Goal: Contribute content: Contribute content

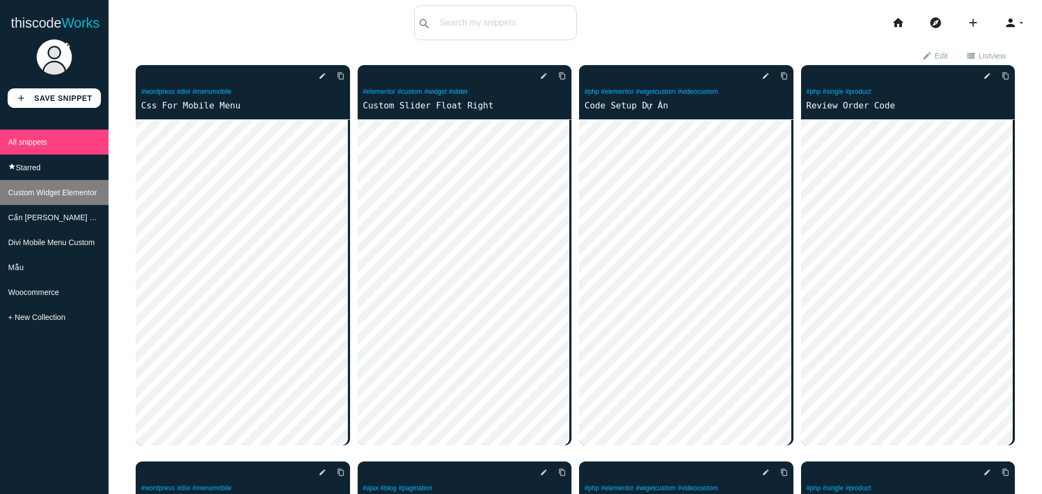
click at [67, 203] on li "Custom Widget Elementor" at bounding box center [54, 192] width 109 height 25
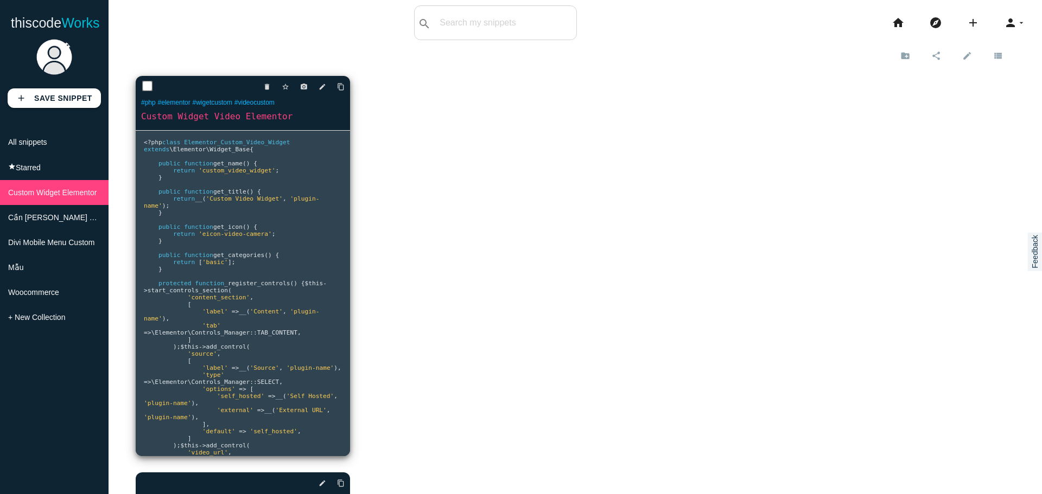
click at [323, 178] on pre "<? php class Elementor_Custom_Video_Widget extends \Elementor\Widget_Base { pub…" at bounding box center [243, 294] width 214 height 326
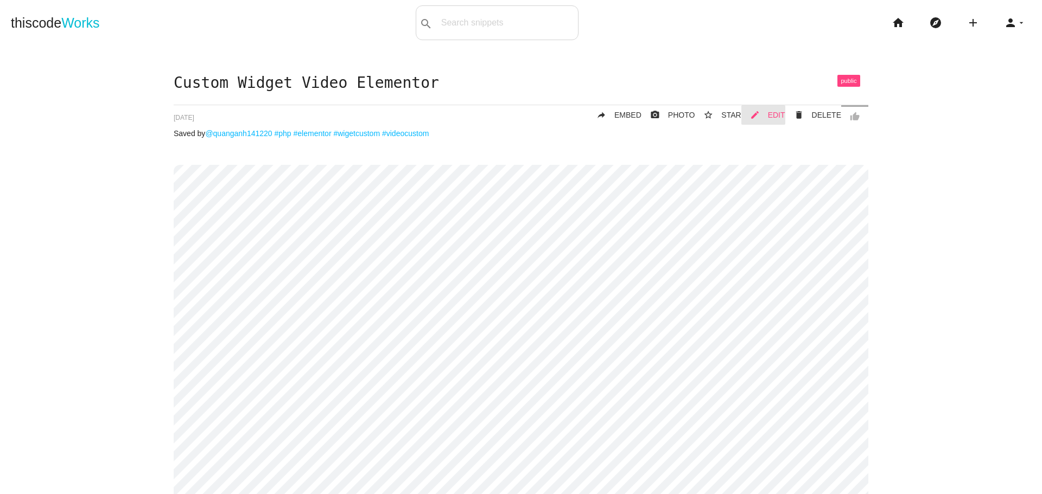
click at [774, 117] on span "EDIT" at bounding box center [776, 115] width 17 height 9
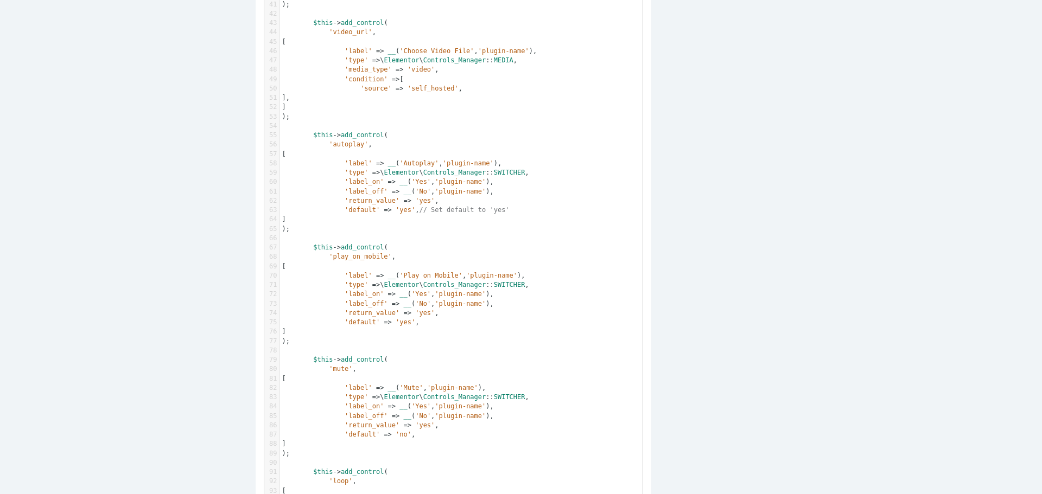
scroll to position [3, 0]
type textarea "// Set default to 'yes'"
drag, startPoint x: 406, startPoint y: 212, endPoint x: 489, endPoint y: 212, distance: 83.0
click at [489, 212] on pre "'default' => 'yes' , // Set default to 'yes'" at bounding box center [464, 210] width 371 height 9
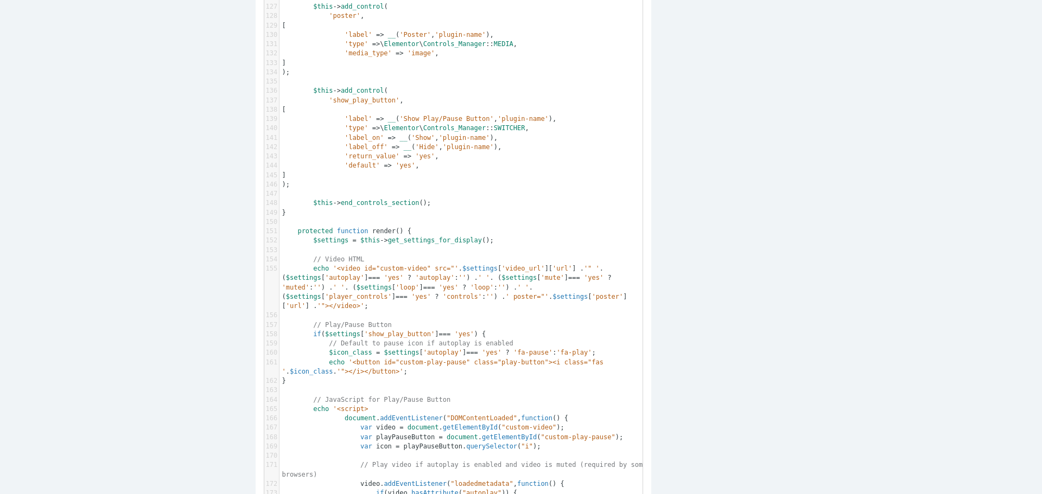
scroll to position [1411, 0]
